Goal: Information Seeking & Learning: Learn about a topic

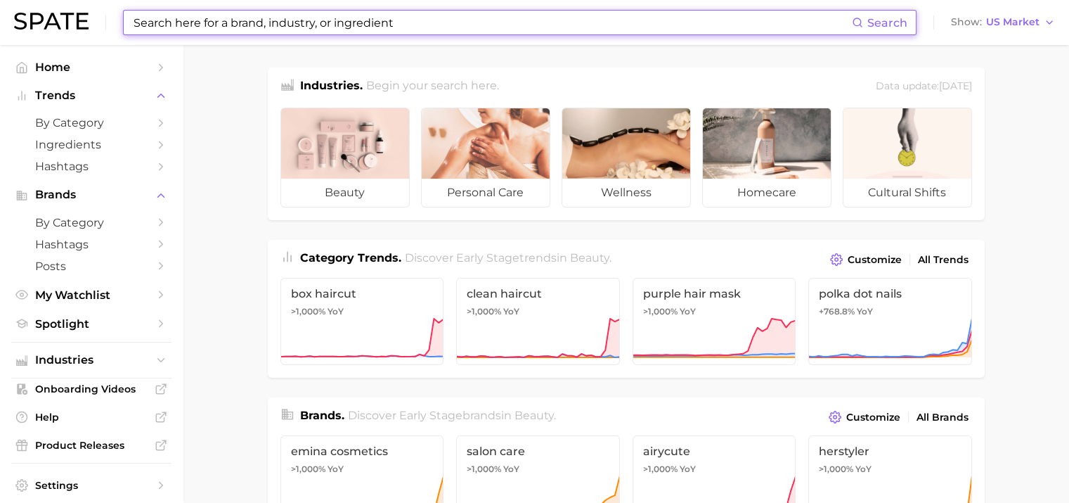
click at [310, 22] on input at bounding box center [492, 23] width 720 height 24
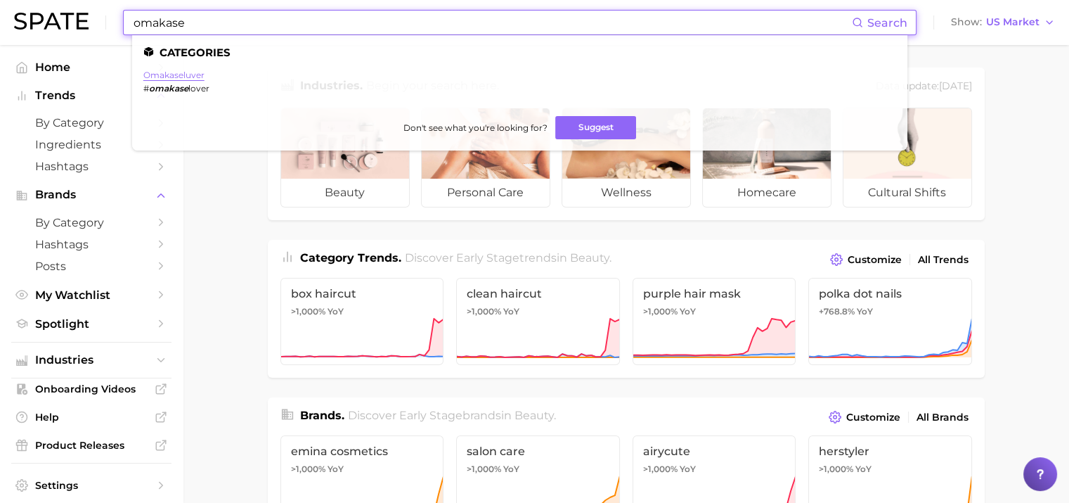
type input "omakase"
click at [190, 75] on link "omakaseluver" at bounding box center [173, 75] width 61 height 11
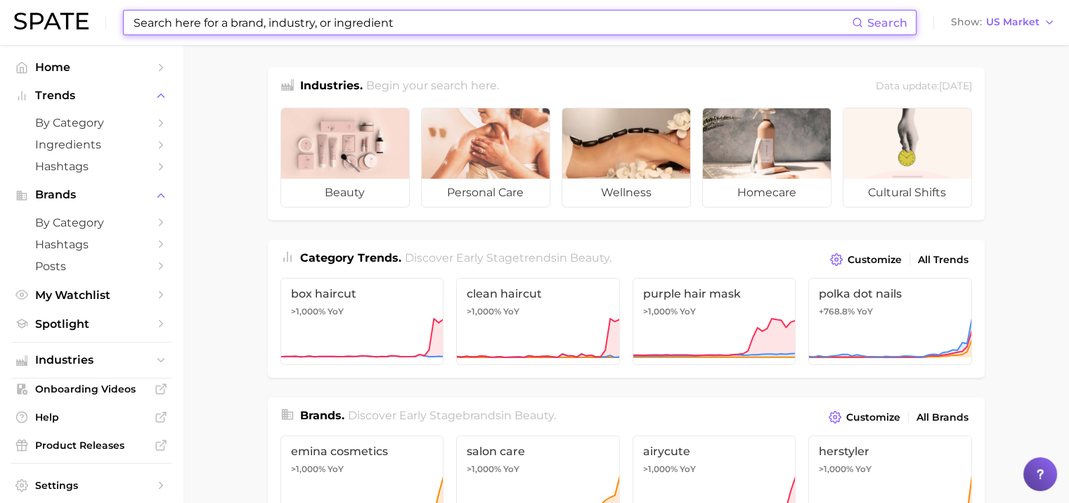
click at [280, 25] on input at bounding box center [492, 23] width 720 height 24
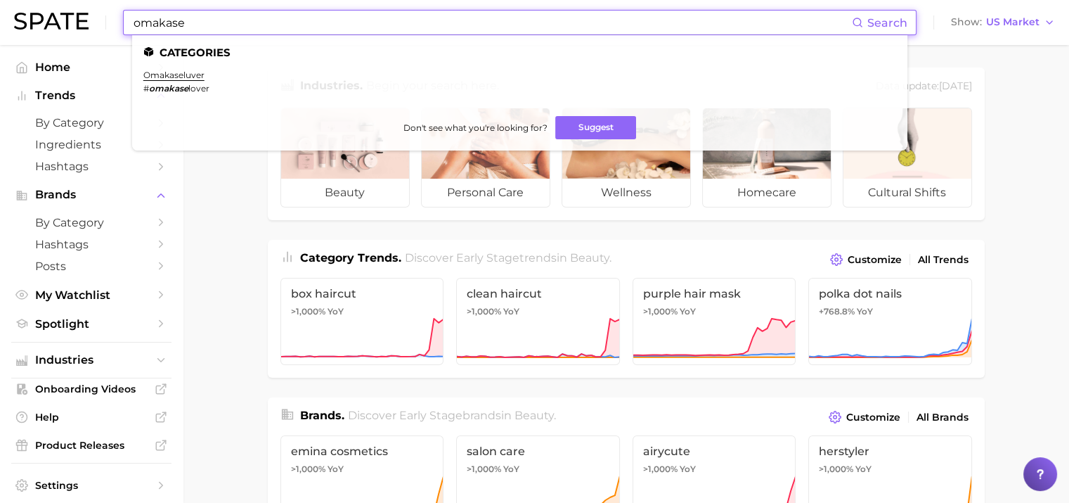
type input "omakase"
click at [53, 129] on span "by Category" at bounding box center [91, 122] width 112 height 13
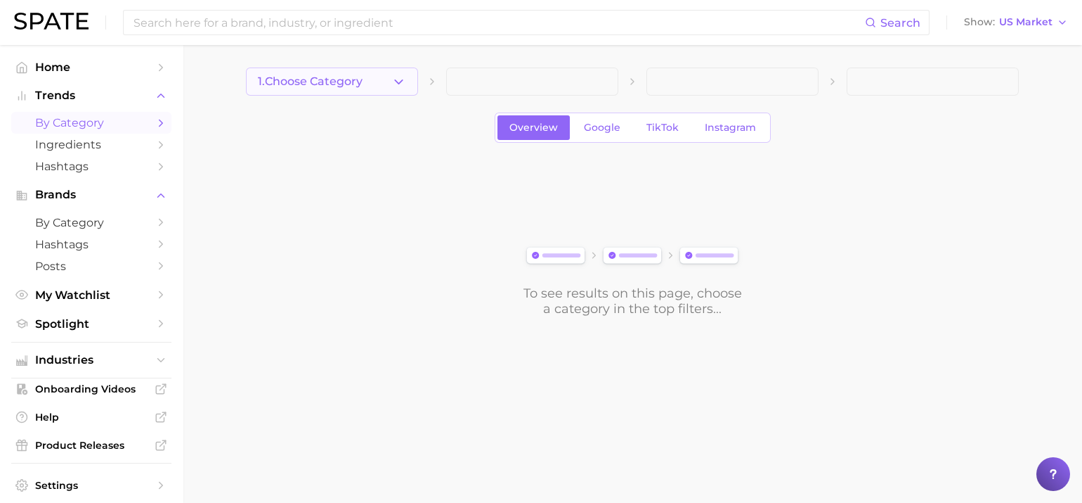
click at [280, 84] on span "1. Choose Category" at bounding box center [310, 81] width 105 height 13
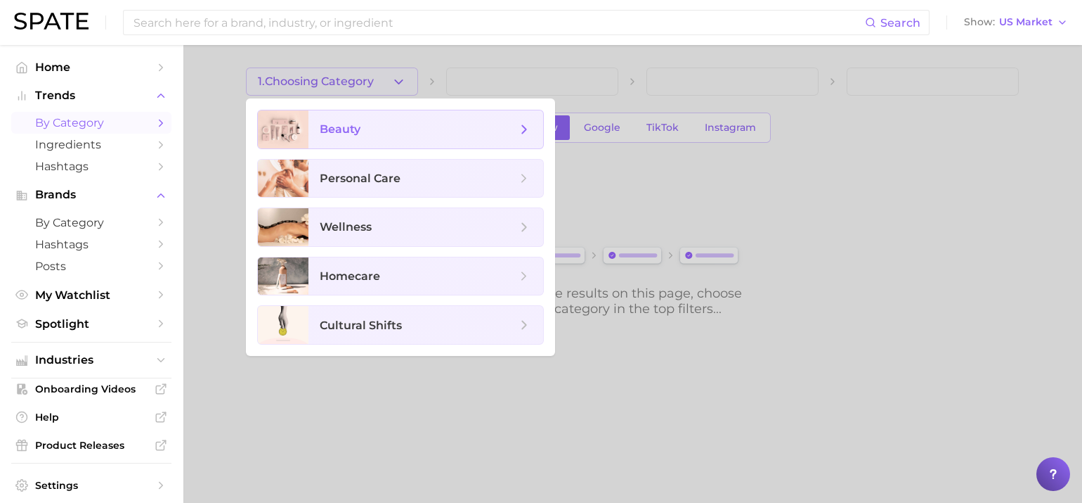
click at [299, 124] on div at bounding box center [283, 129] width 51 height 38
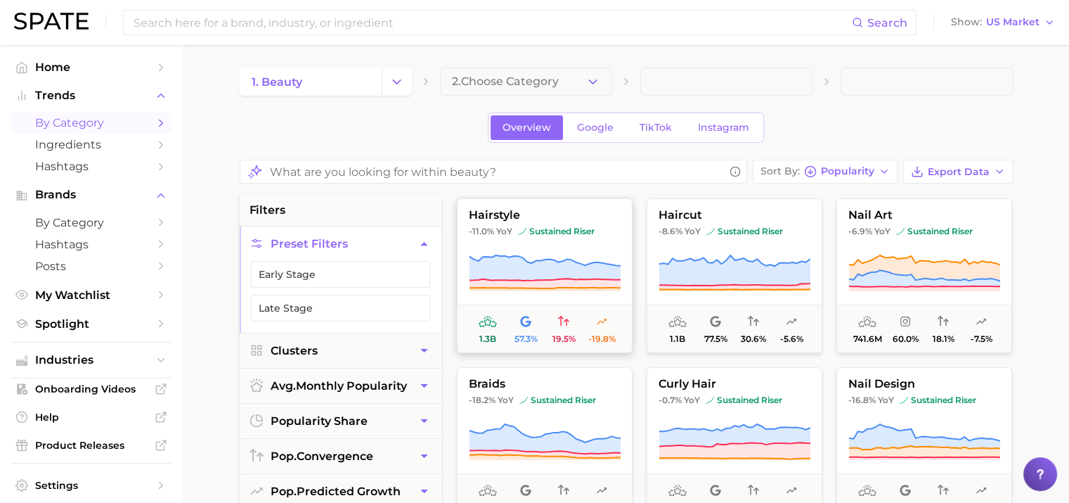
click at [507, 232] on span "YoY" at bounding box center [504, 231] width 16 height 11
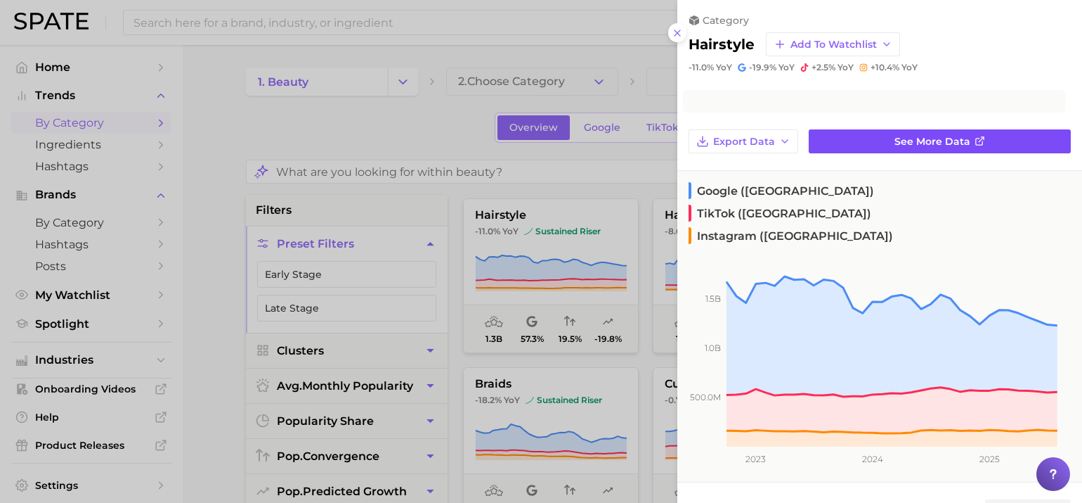
click at [906, 137] on span "See more data" at bounding box center [933, 142] width 76 height 12
